Goal: Communication & Community: Answer question/provide support

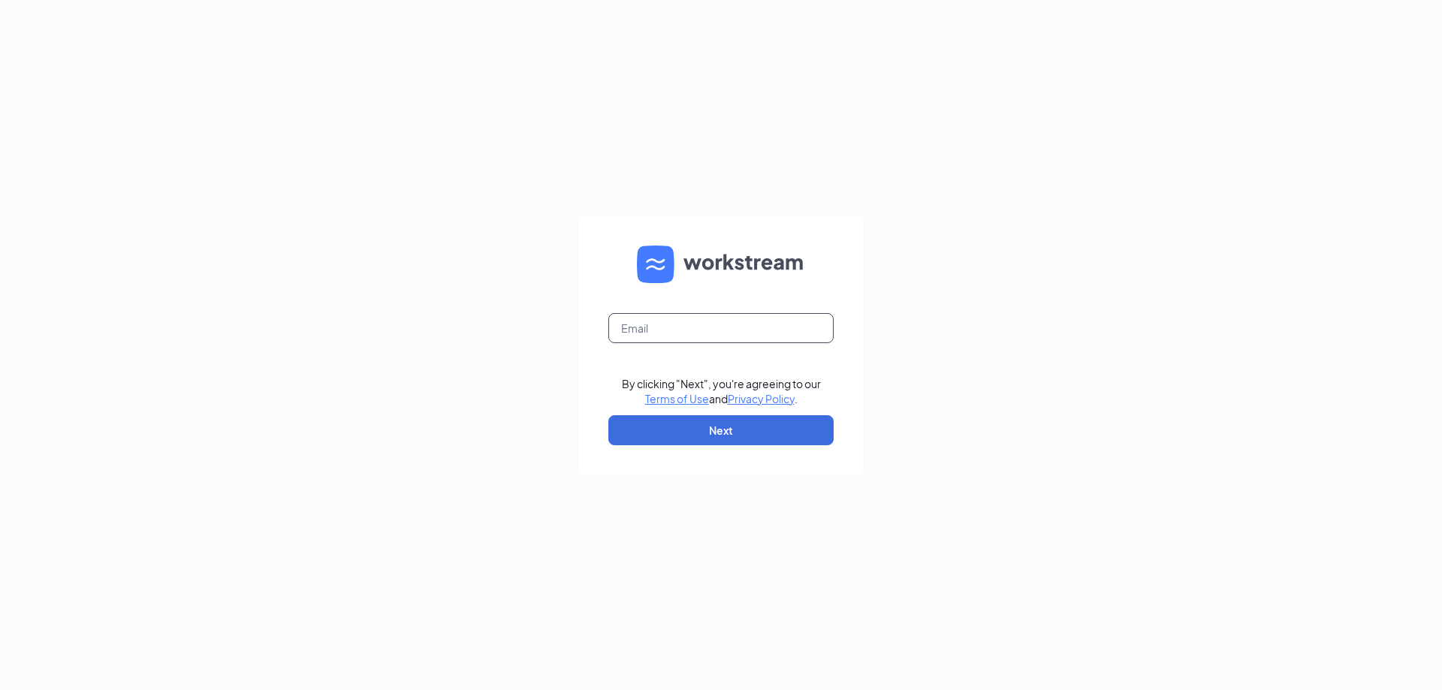
click at [794, 321] on input "text" at bounding box center [720, 328] width 225 height 30
type input "[EMAIL_ADDRESS][DOMAIN_NAME]"
click at [736, 435] on button "Next" at bounding box center [720, 430] width 225 height 30
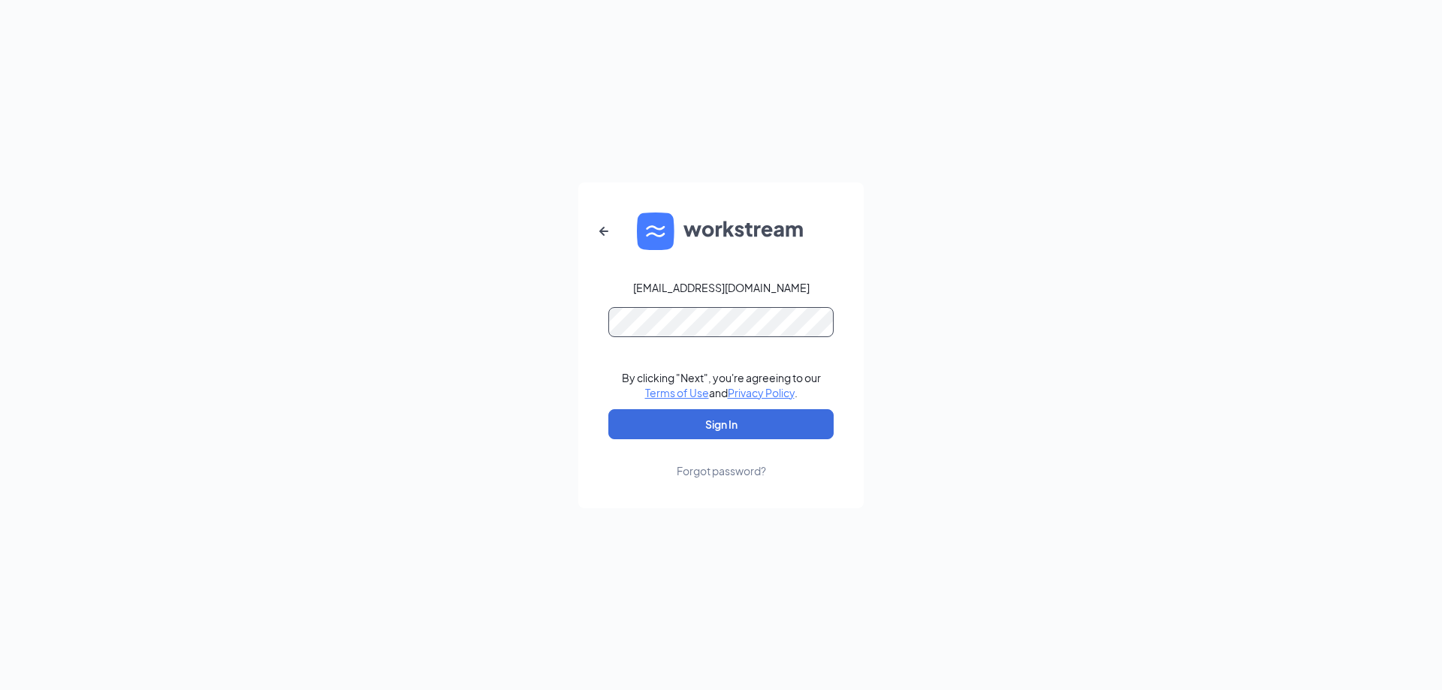
click at [608, 409] on button "Sign In" at bounding box center [720, 424] width 225 height 30
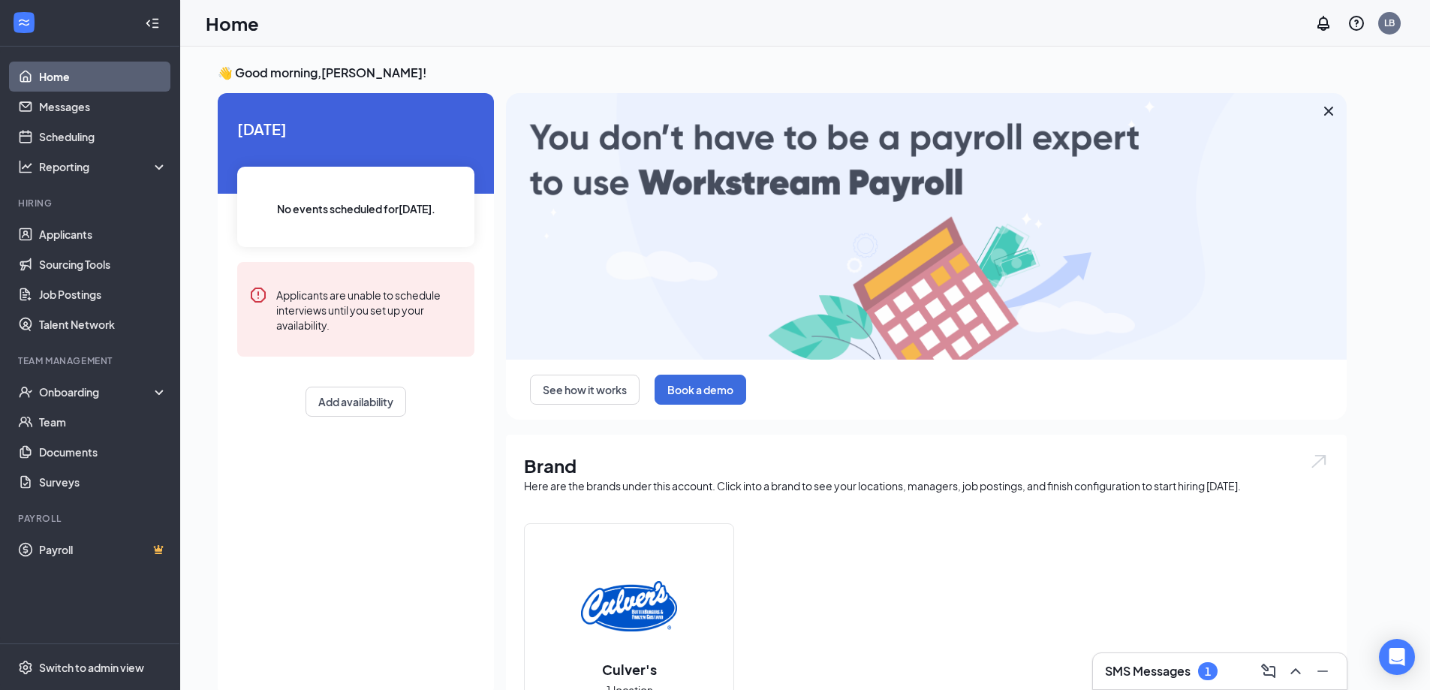
click at [1163, 673] on h3 "SMS Messages" at bounding box center [1148, 671] width 86 height 17
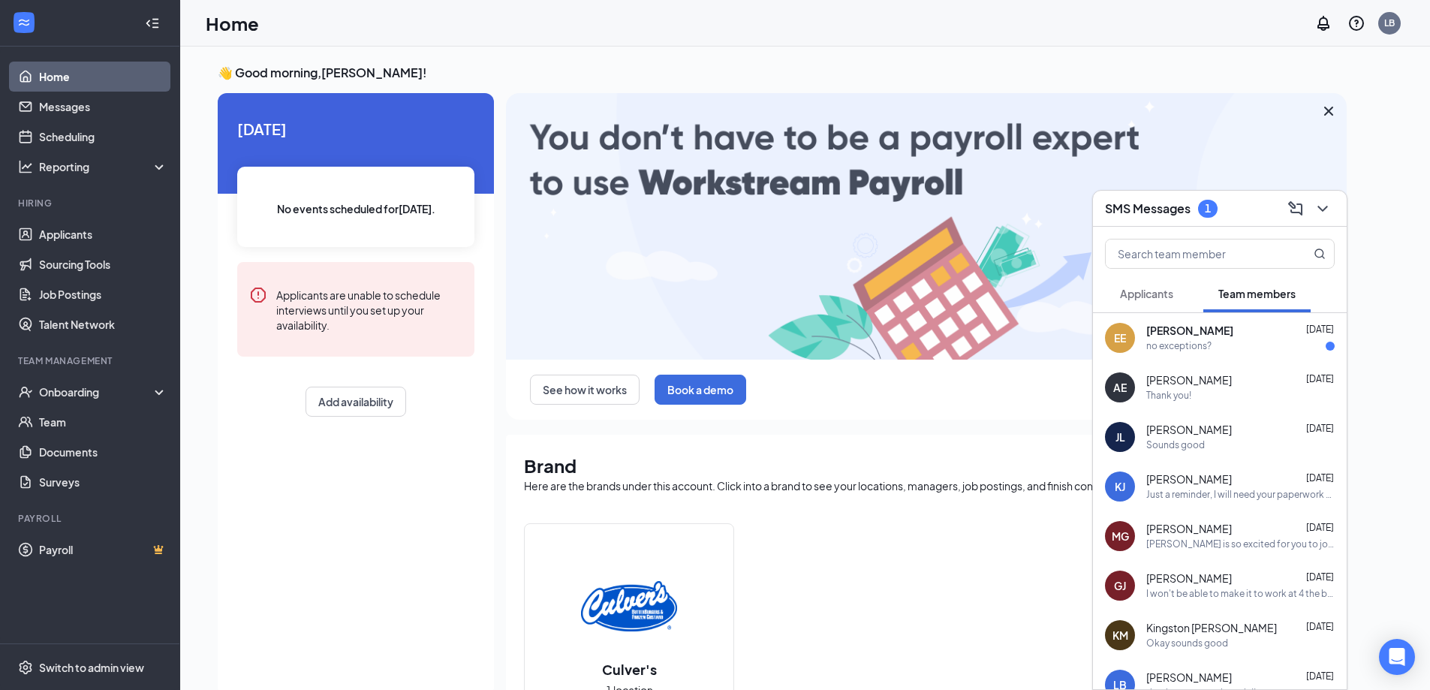
click at [1225, 360] on div "[PERSON_NAME] [DATE] no exceptions?" at bounding box center [1220, 338] width 254 height 50
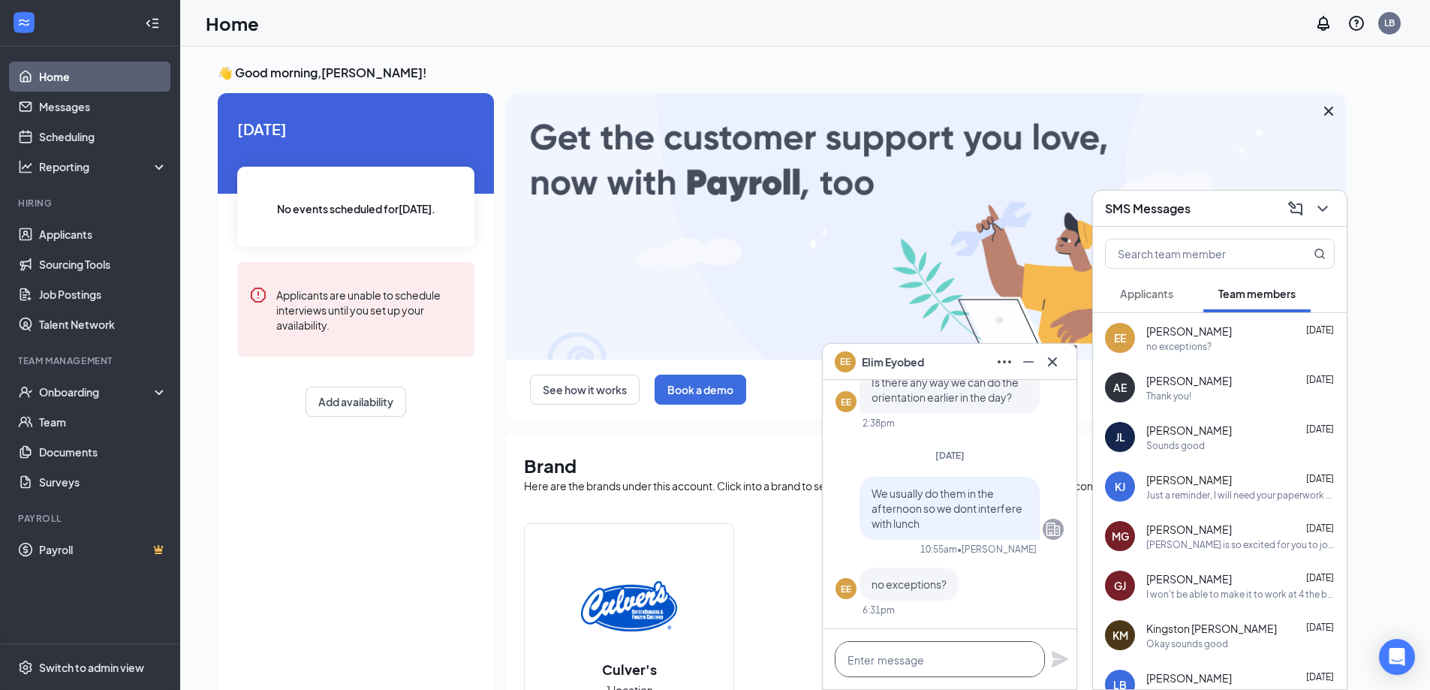
click at [975, 663] on textarea at bounding box center [940, 659] width 210 height 36
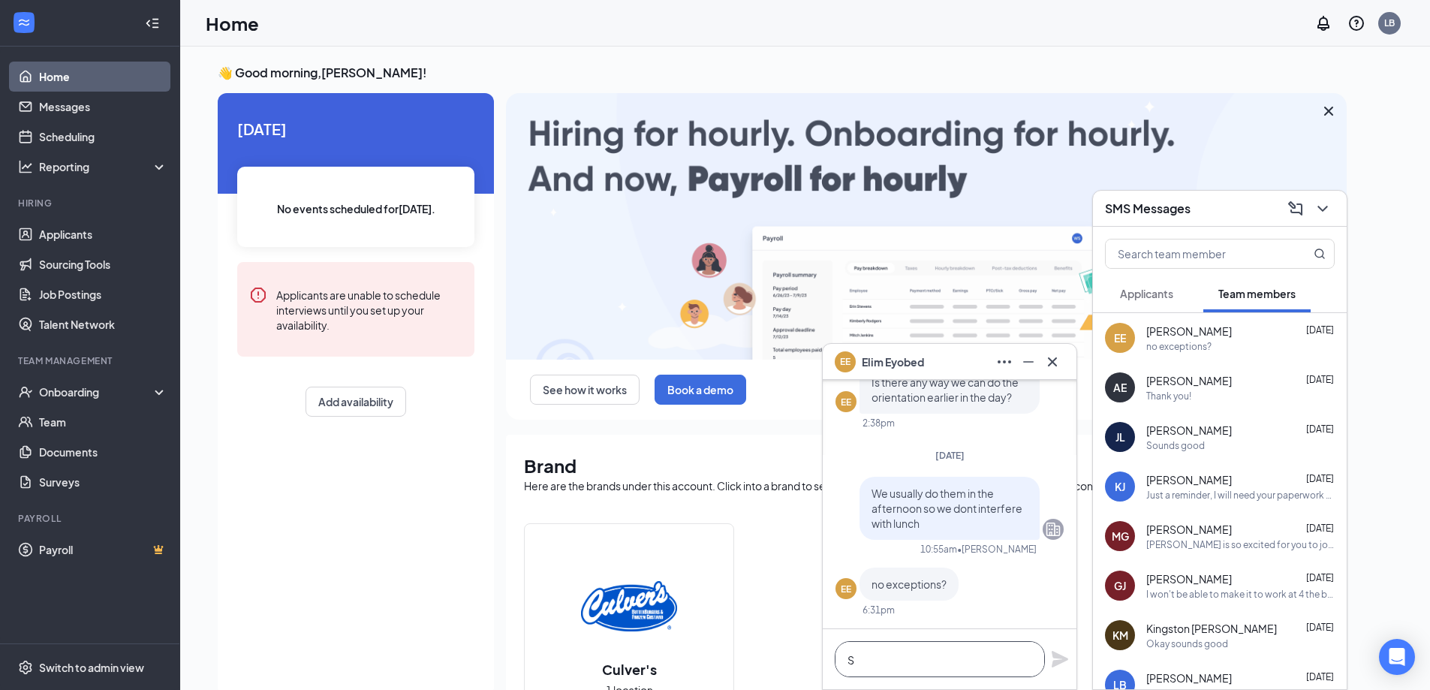
scroll to position [1, 0]
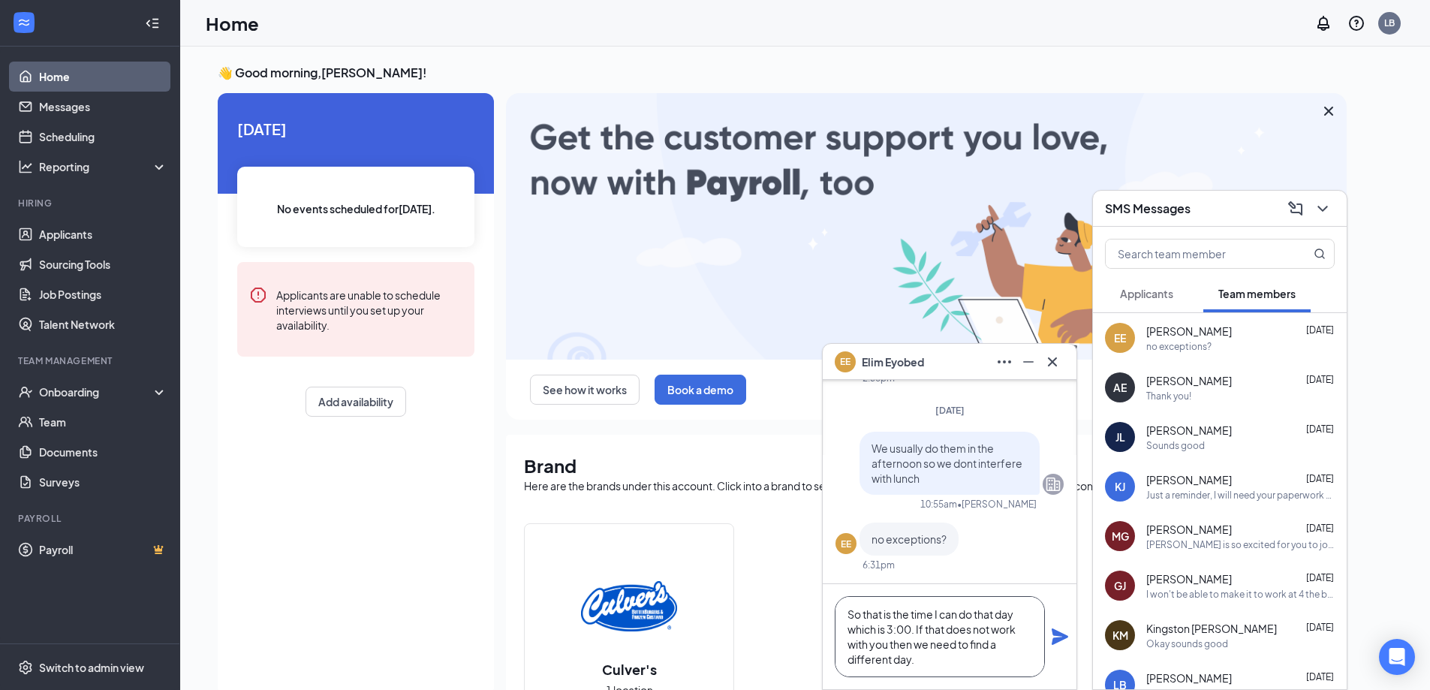
type textarea "So that is the time I can do that day which is 3:00. If that does not work with…"
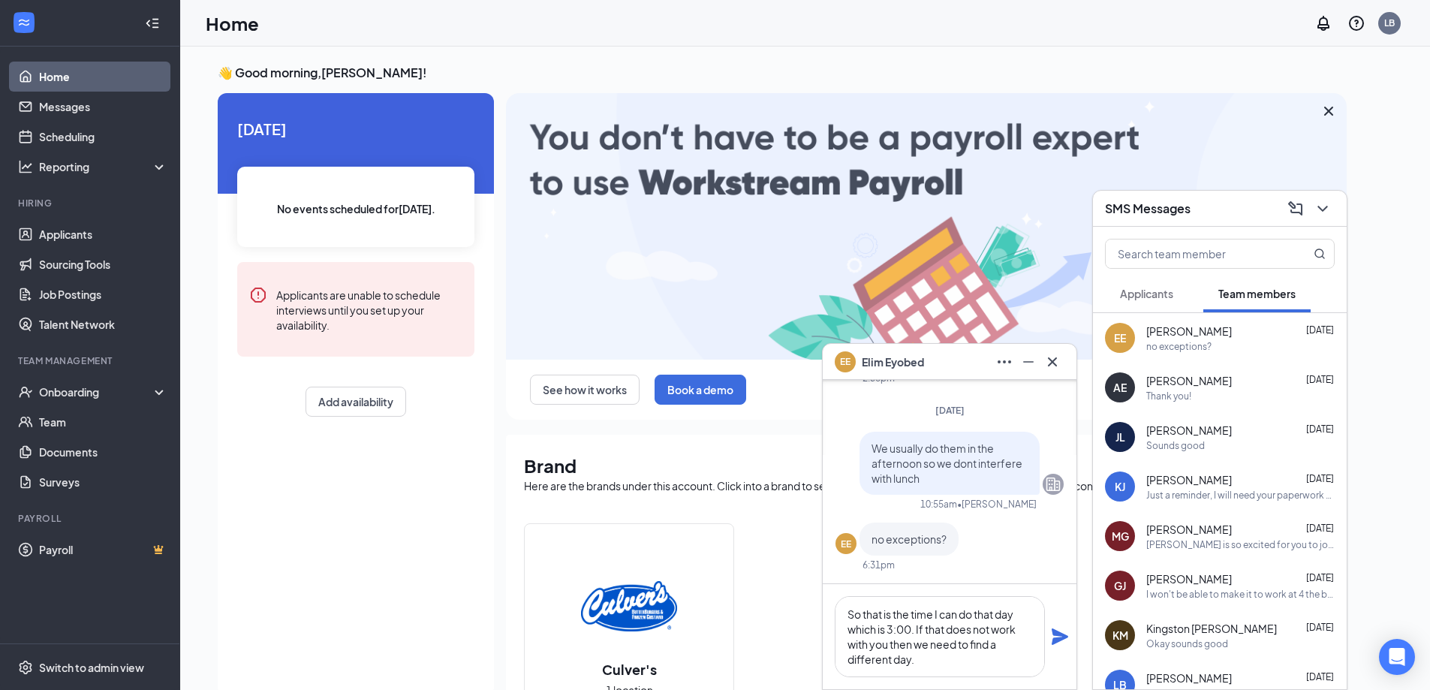
click at [1063, 636] on icon "Plane" at bounding box center [1060, 636] width 17 height 17
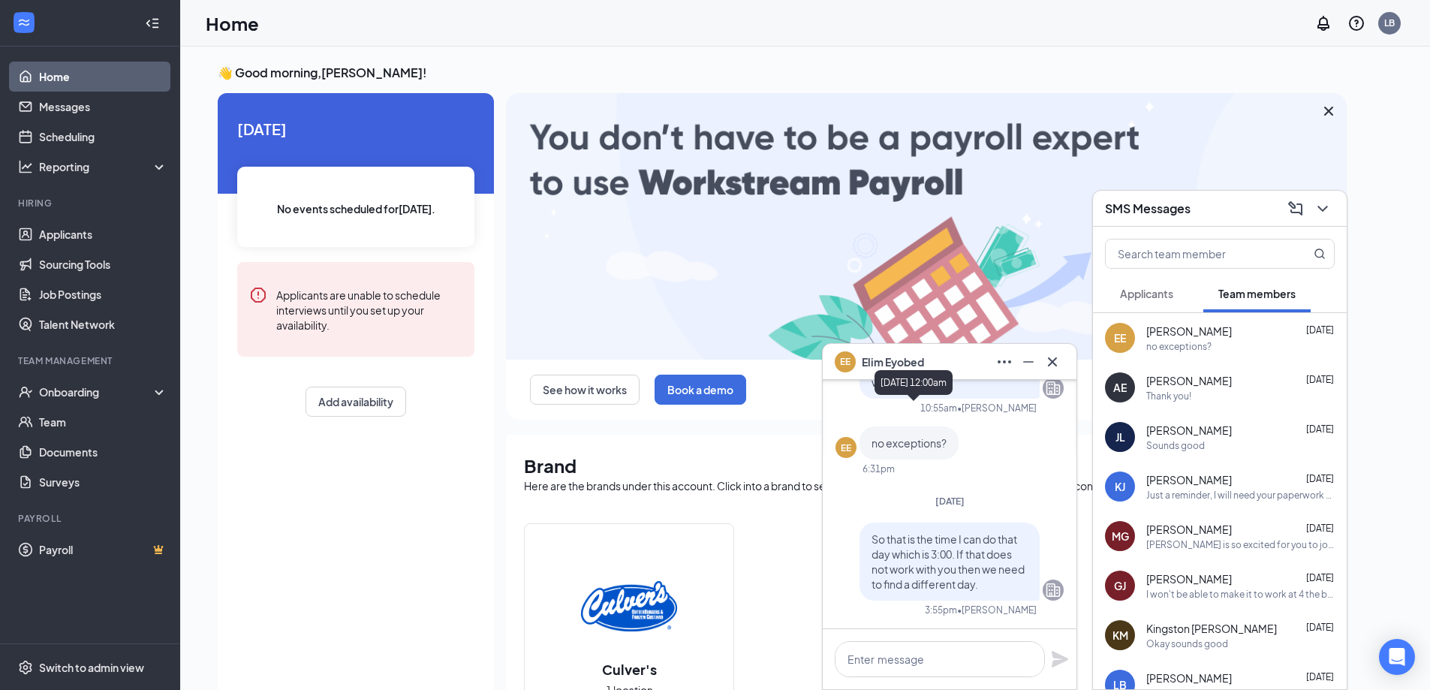
scroll to position [0, 0]
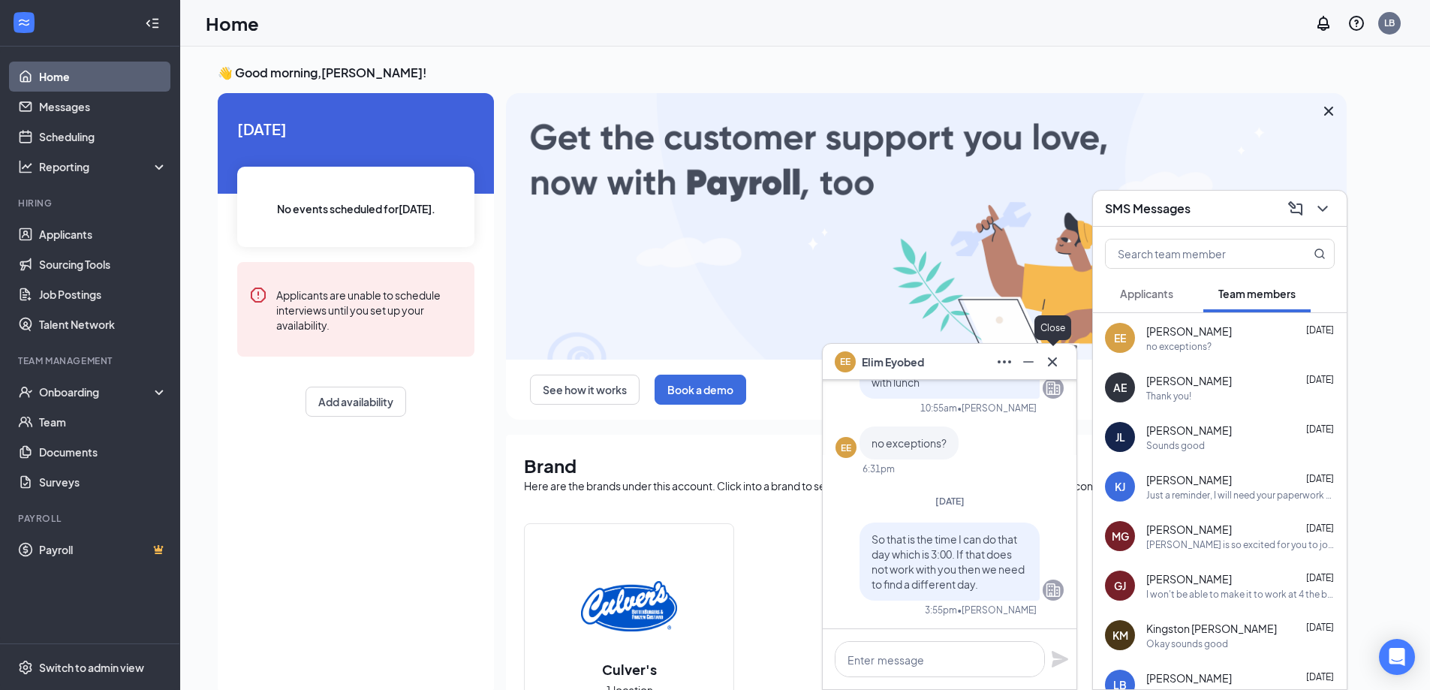
click at [1062, 372] on div at bounding box center [1053, 362] width 24 height 24
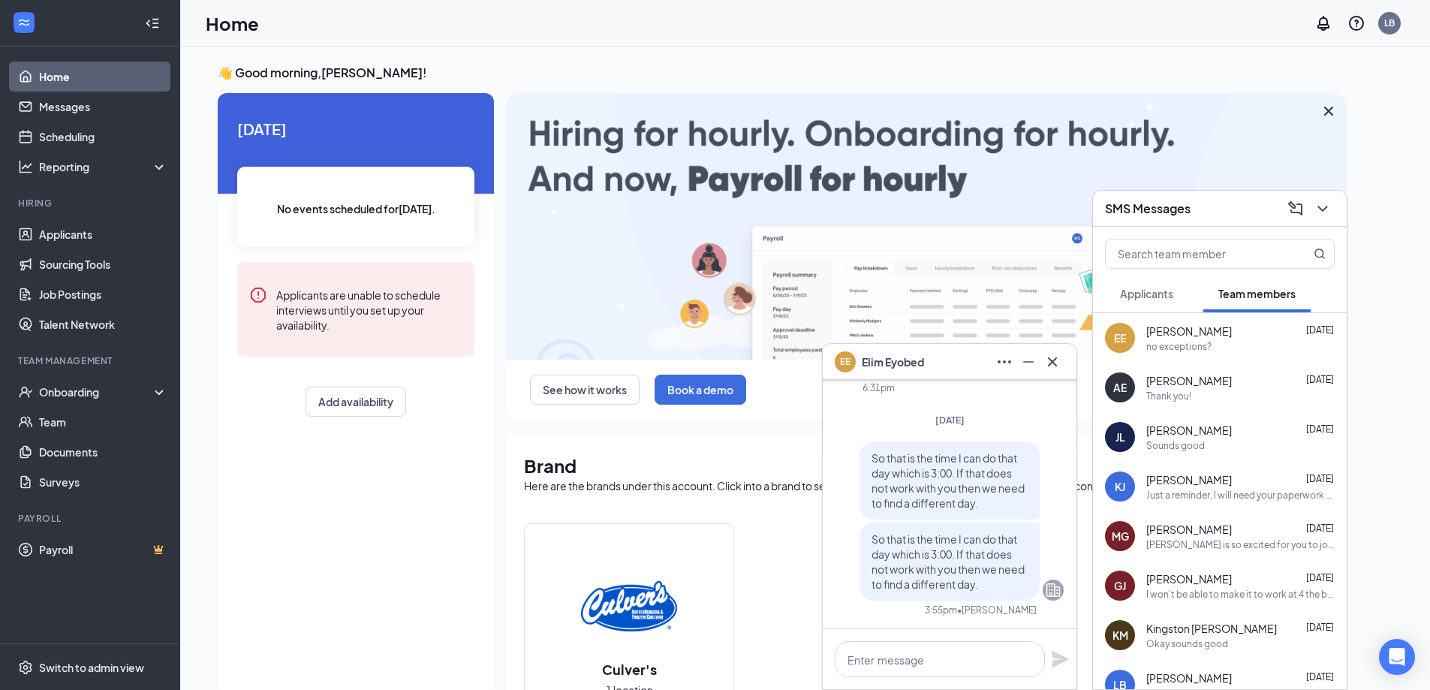
click at [1213, 205] on div "SMS Messages" at bounding box center [1220, 208] width 230 height 23
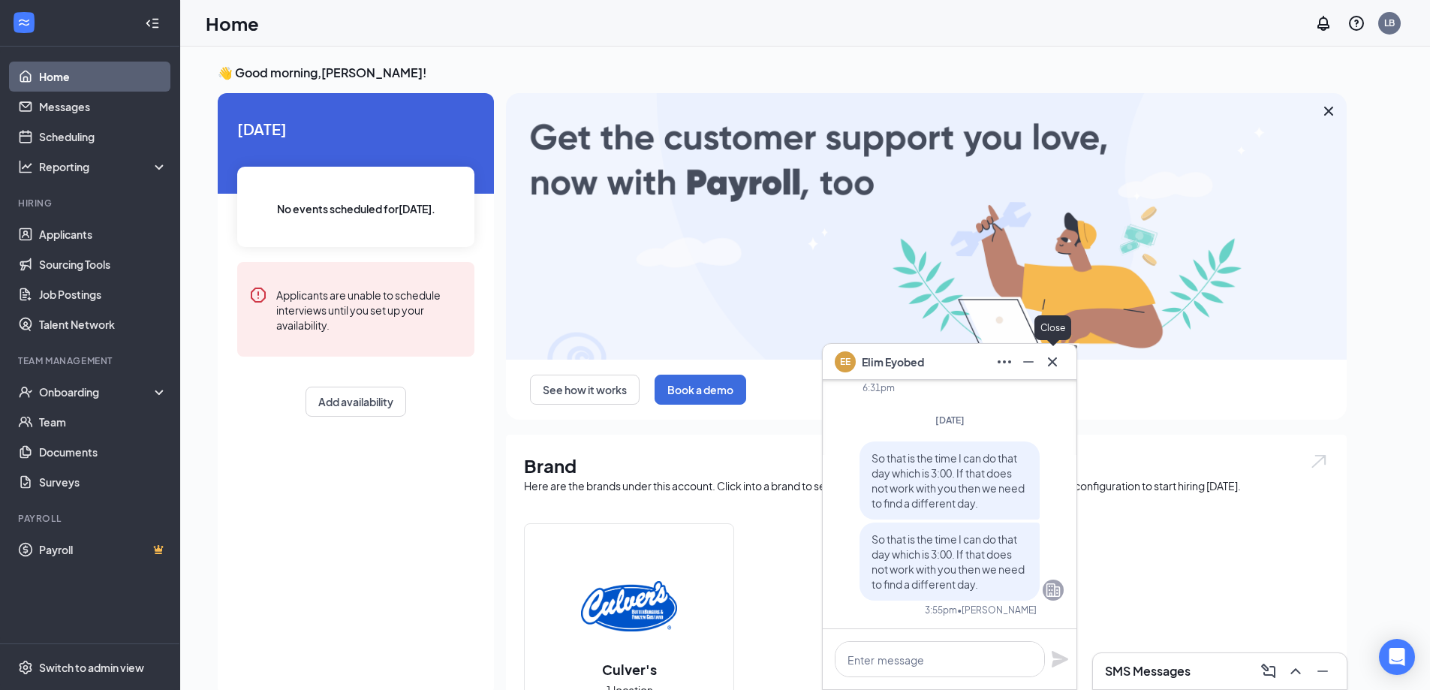
click at [1050, 360] on icon "Cross" at bounding box center [1053, 362] width 18 height 18
